Goal: Navigation & Orientation: Find specific page/section

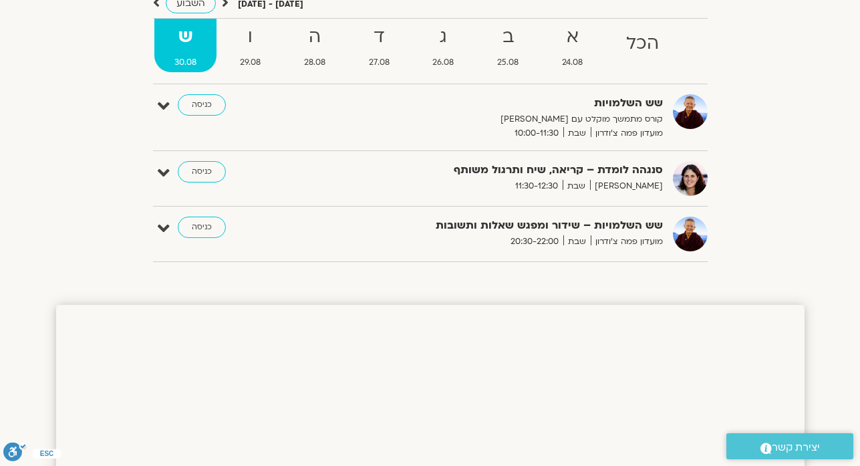
scroll to position [114, 0]
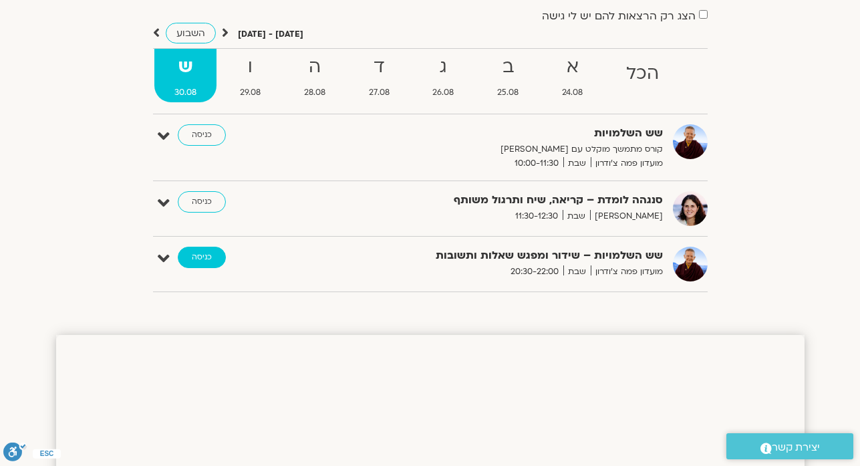
click at [215, 263] on link "כניסה" at bounding box center [202, 257] width 48 height 21
click at [209, 257] on link "כניסה" at bounding box center [202, 257] width 48 height 21
click at [204, 258] on link "כניסה" at bounding box center [202, 257] width 48 height 21
click at [202, 259] on link "כניסה" at bounding box center [202, 257] width 48 height 21
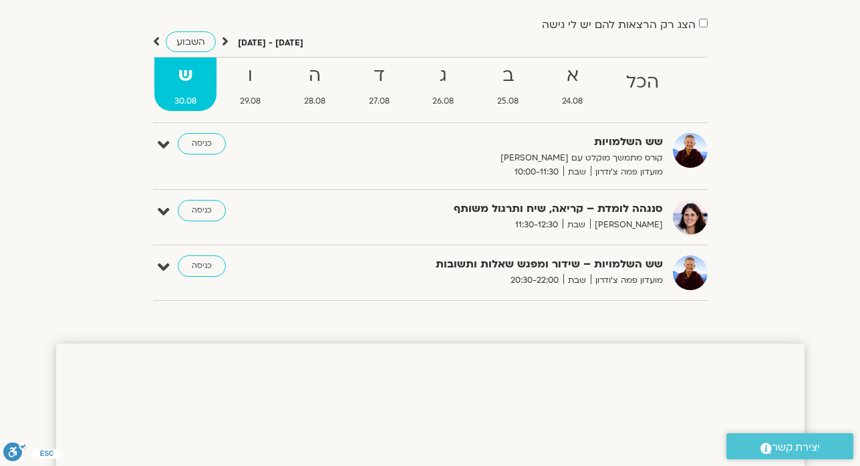
scroll to position [114, 0]
